Goal: Use online tool/utility: Utilize a website feature to perform a specific function

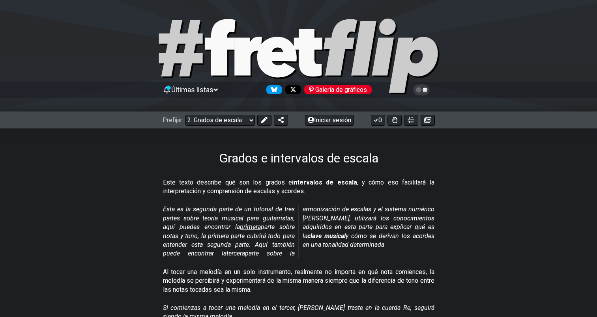
select select "/scale-degrees-and-intervals"
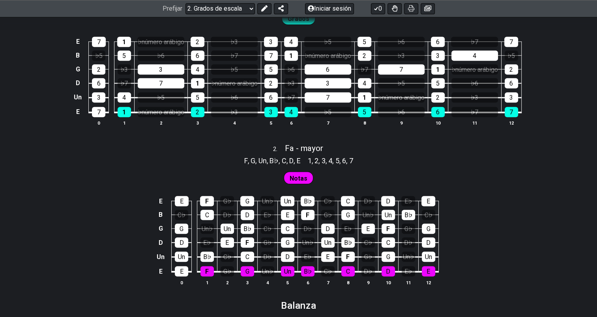
scroll to position [572, 0]
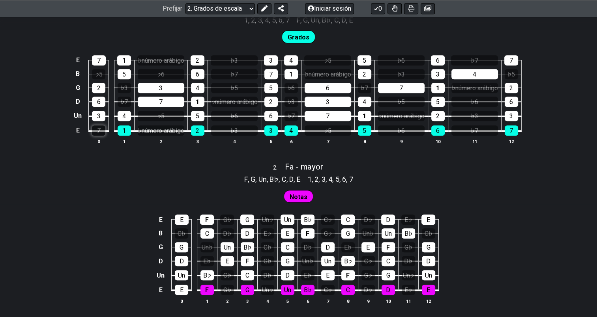
click at [94, 129] on div "7" at bounding box center [98, 131] width 13 height 10
click at [118, 130] on div "1" at bounding box center [124, 131] width 13 height 10
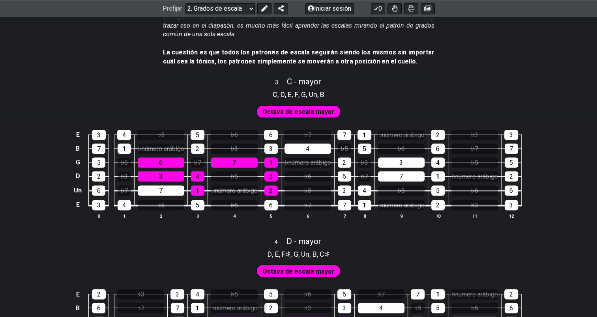
scroll to position [979, 0]
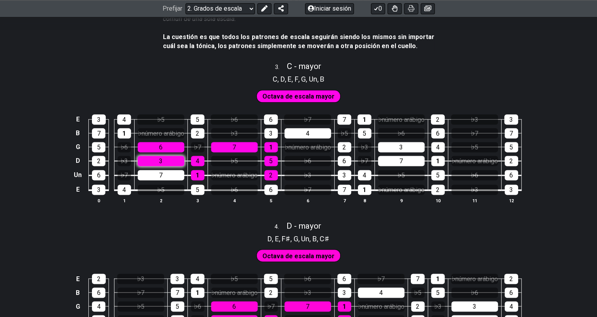
click at [149, 163] on div "3" at bounding box center [161, 161] width 47 height 10
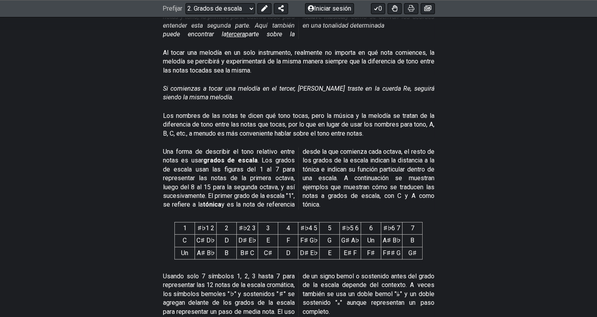
scroll to position [0, 0]
